Goal: Information Seeking & Learning: Find specific fact

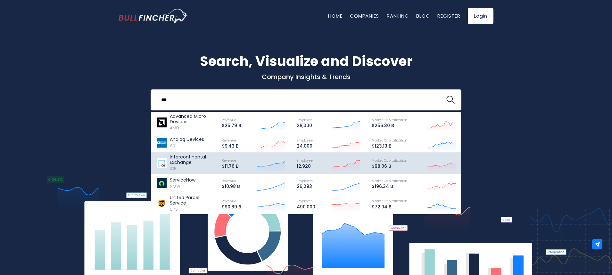
type input "***"
click at [201, 160] on p "Intercontinental Exchange" at bounding box center [193, 159] width 46 height 11
click at [199, 155] on p "Intercontinental Exchange" at bounding box center [193, 159] width 46 height 11
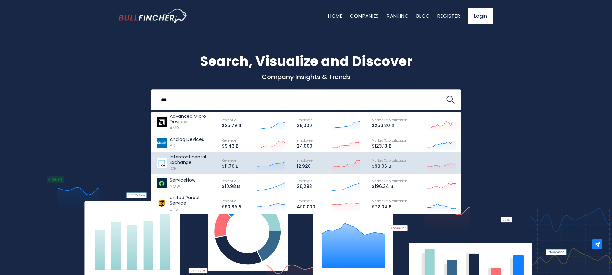
click at [233, 156] on div "Revenue $11.76 B Created with Highcharts 12.1.2" at bounding box center [253, 163] width 75 height 18
click at [159, 167] on img at bounding box center [161, 163] width 11 height 10
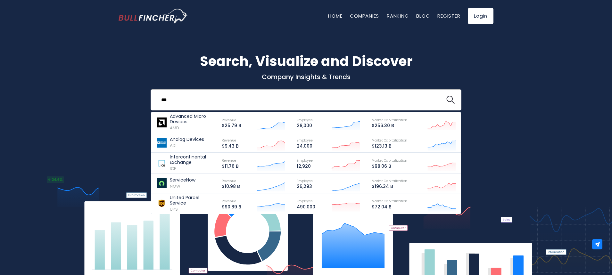
click at [356, 100] on input "***" at bounding box center [297, 100] width 281 height 12
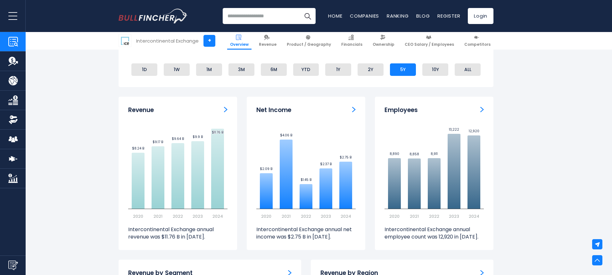
scroll to position [388, 0]
click at [420, 41] on link "CEO Salary / Employees" at bounding box center [429, 41] width 55 height 18
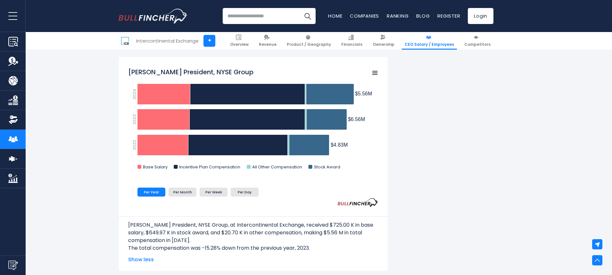
scroll to position [615, 0]
click at [247, 194] on li "Per Day" at bounding box center [245, 191] width 28 height 9
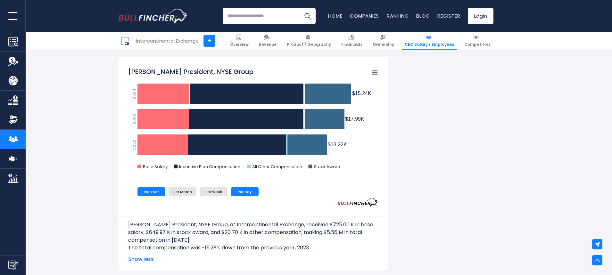
click at [157, 193] on li "Per Year" at bounding box center [151, 191] width 28 height 9
